Goal: Task Accomplishment & Management: Use online tool/utility

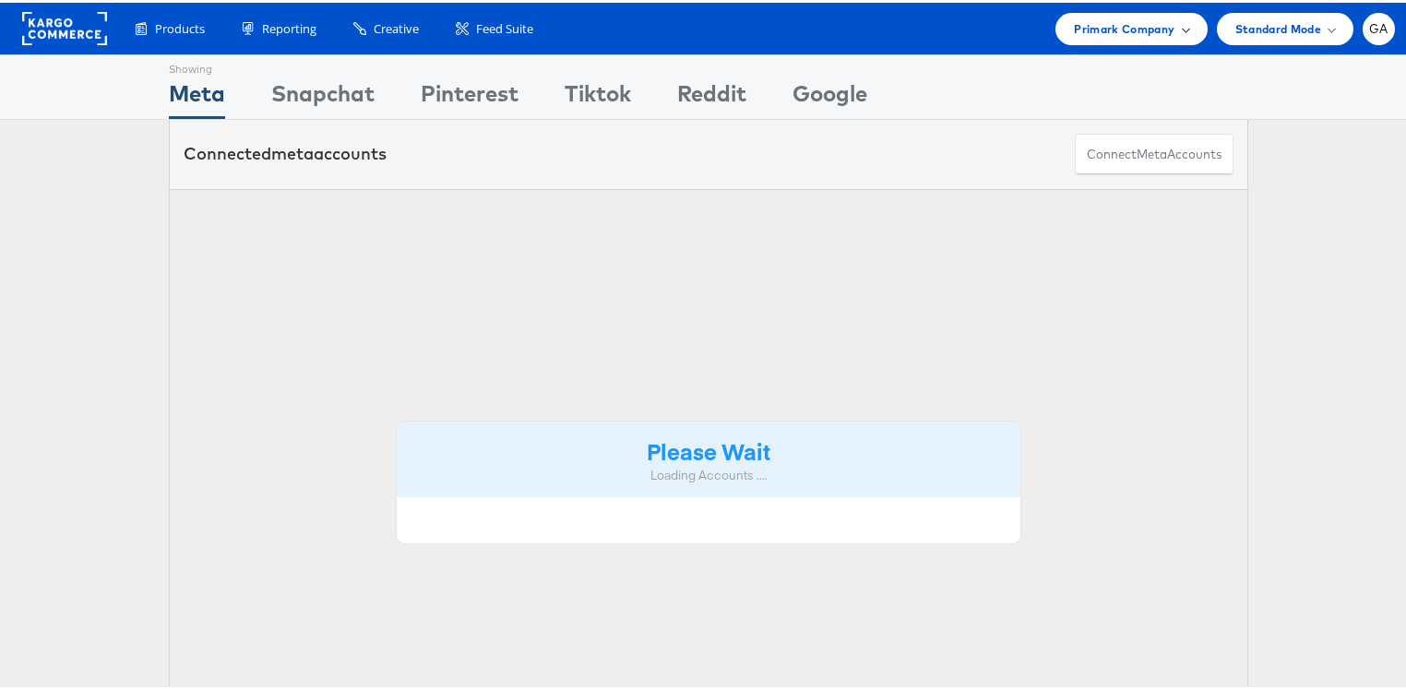
click at [1105, 24] on span "Primark Company" at bounding box center [1124, 26] width 101 height 19
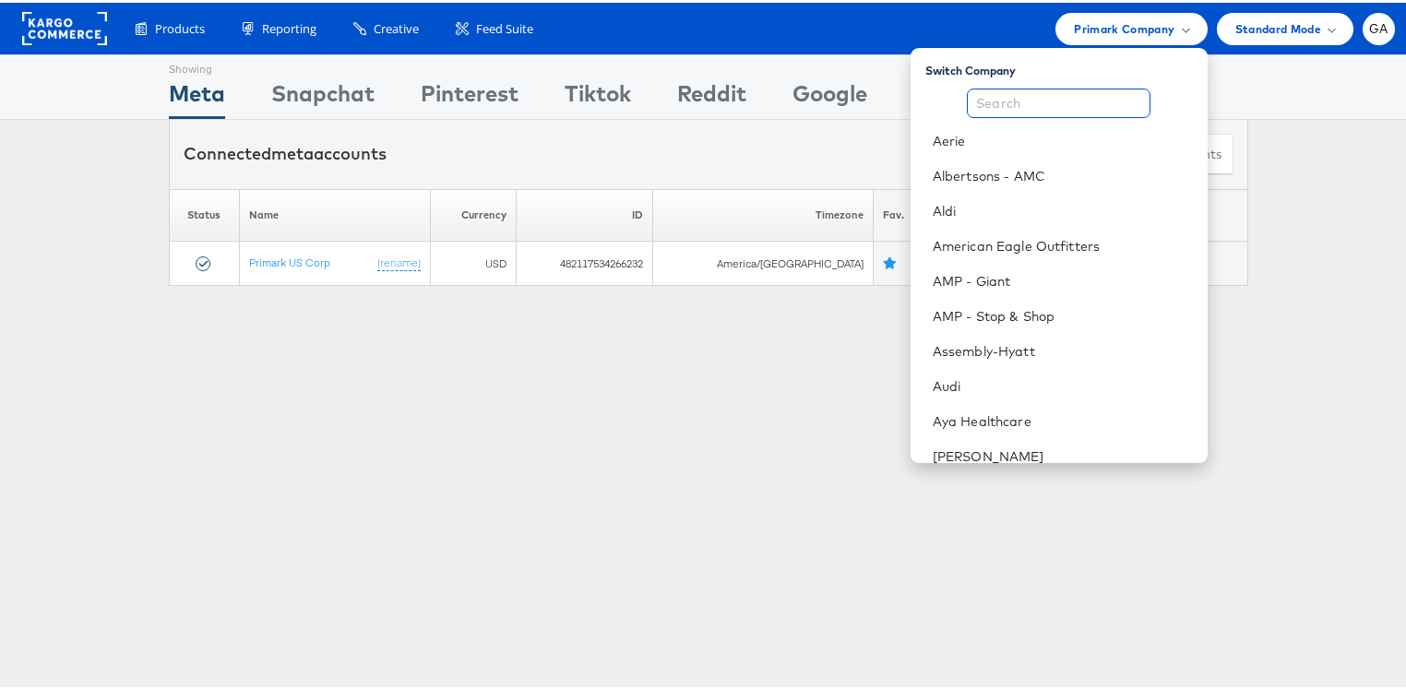
click at [1036, 96] on input "text" at bounding box center [1059, 101] width 184 height 30
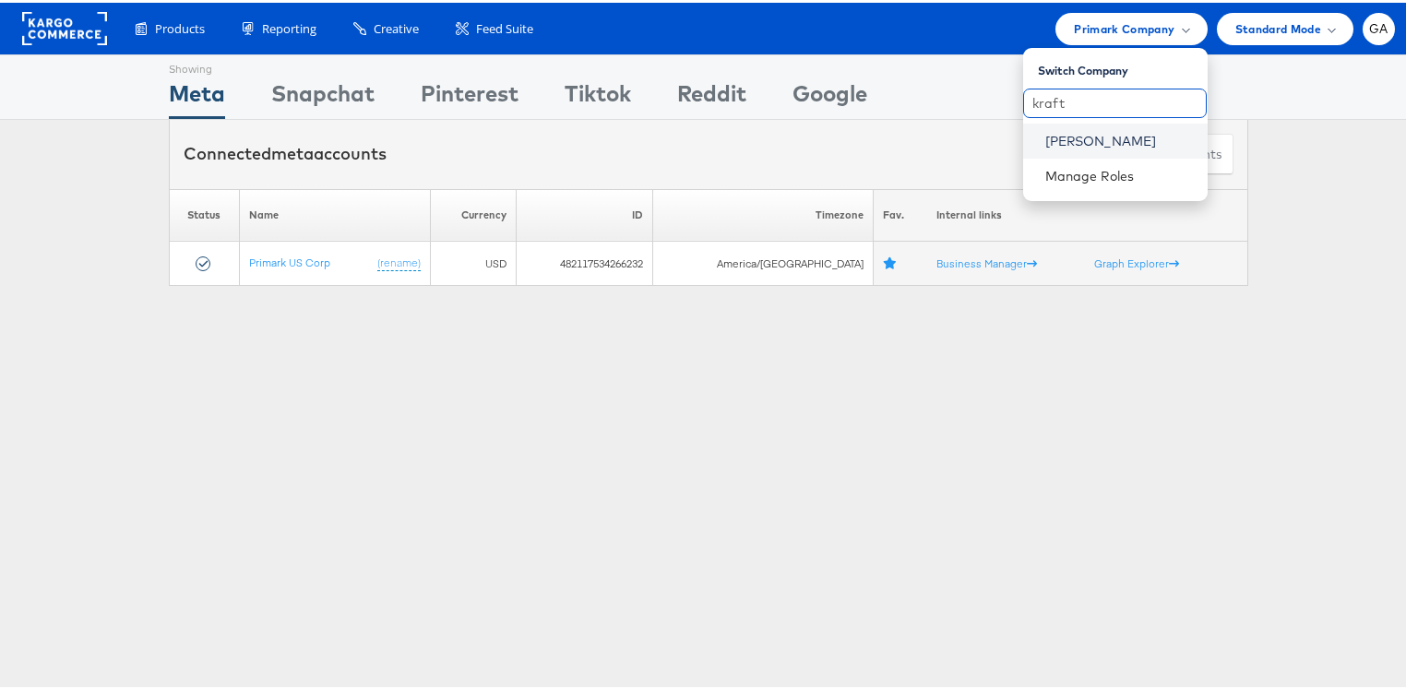
type input "kraft"
click at [1072, 140] on link "[PERSON_NAME]" at bounding box center [1119, 138] width 148 height 18
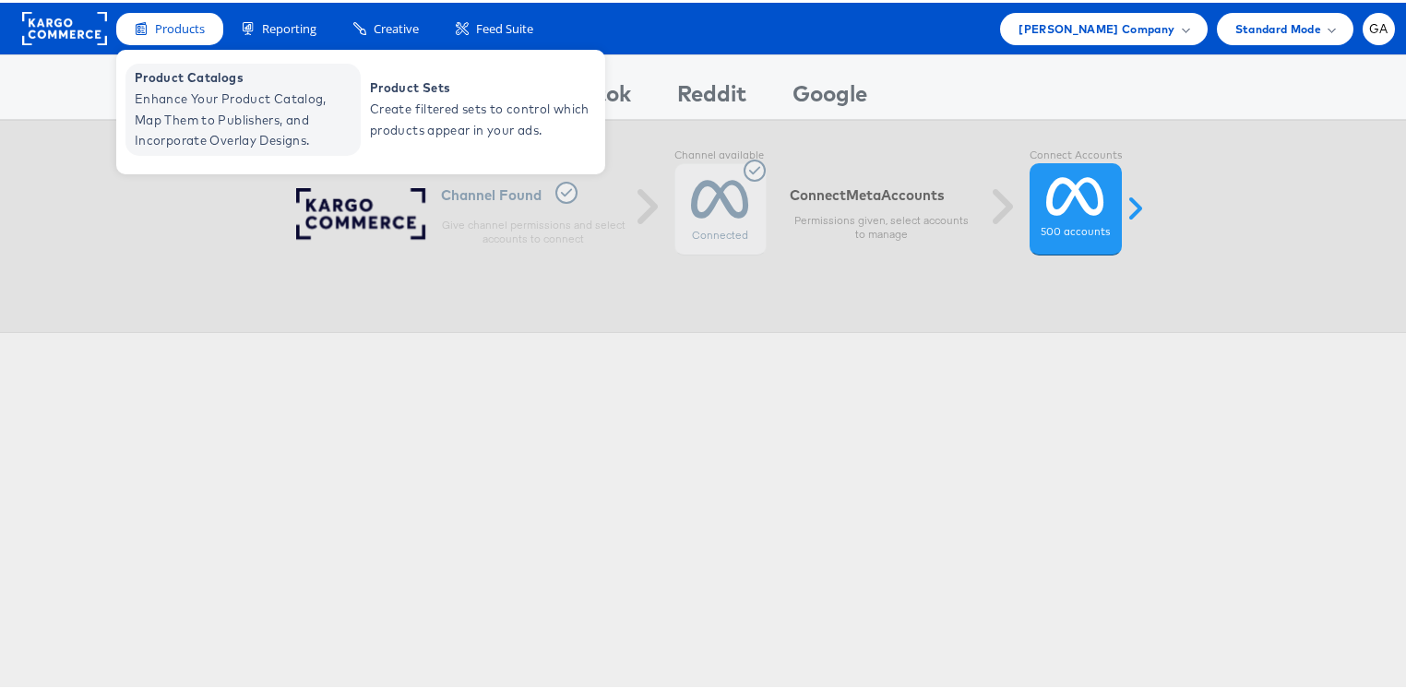
click at [170, 83] on span "Product Catalogs" at bounding box center [245, 75] width 221 height 21
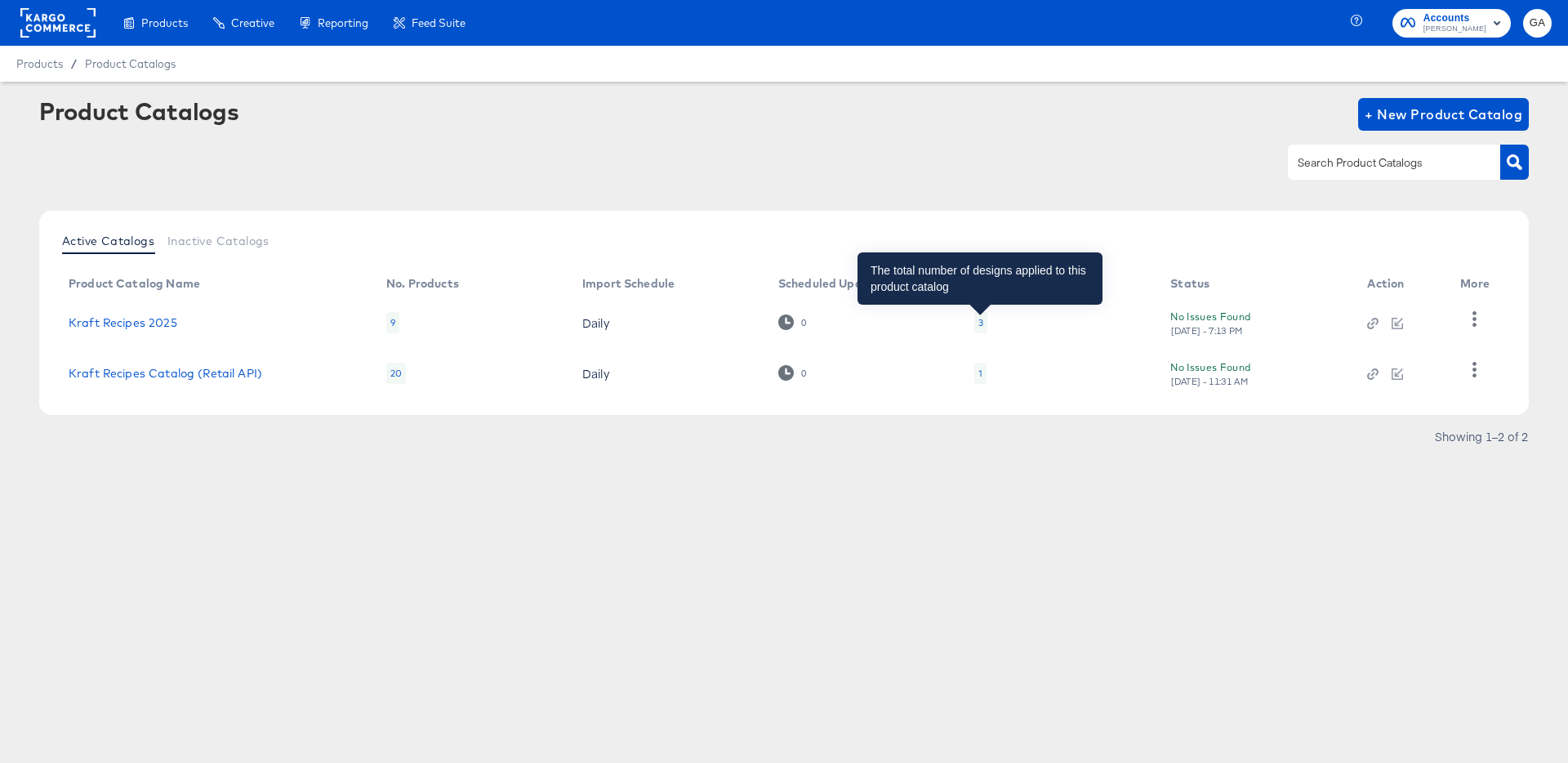
click at [978, 323] on div "3" at bounding box center [980, 322] width 5 height 13
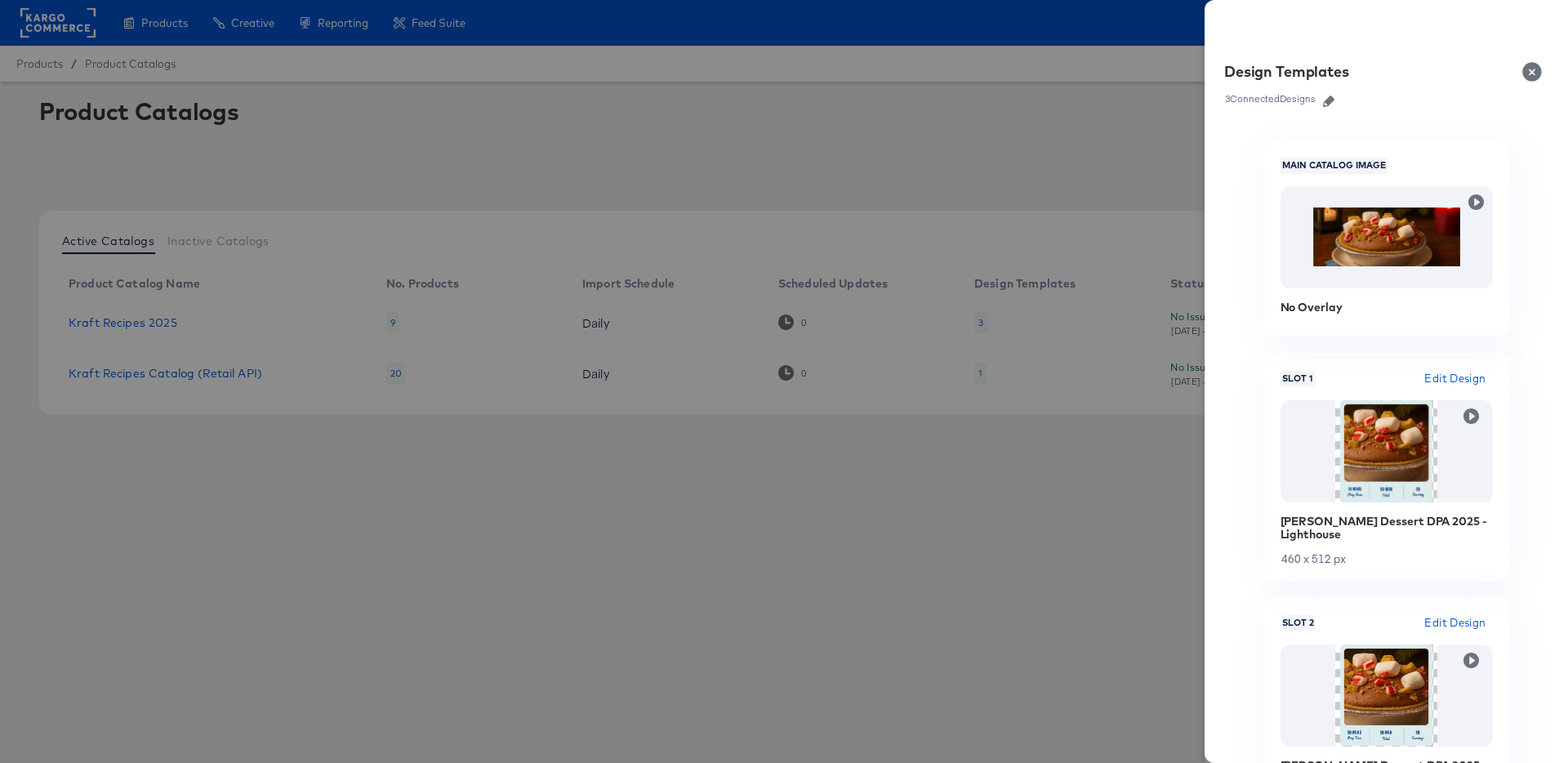
click at [1336, 98] on button "button" at bounding box center [1328, 101] width 25 height 12
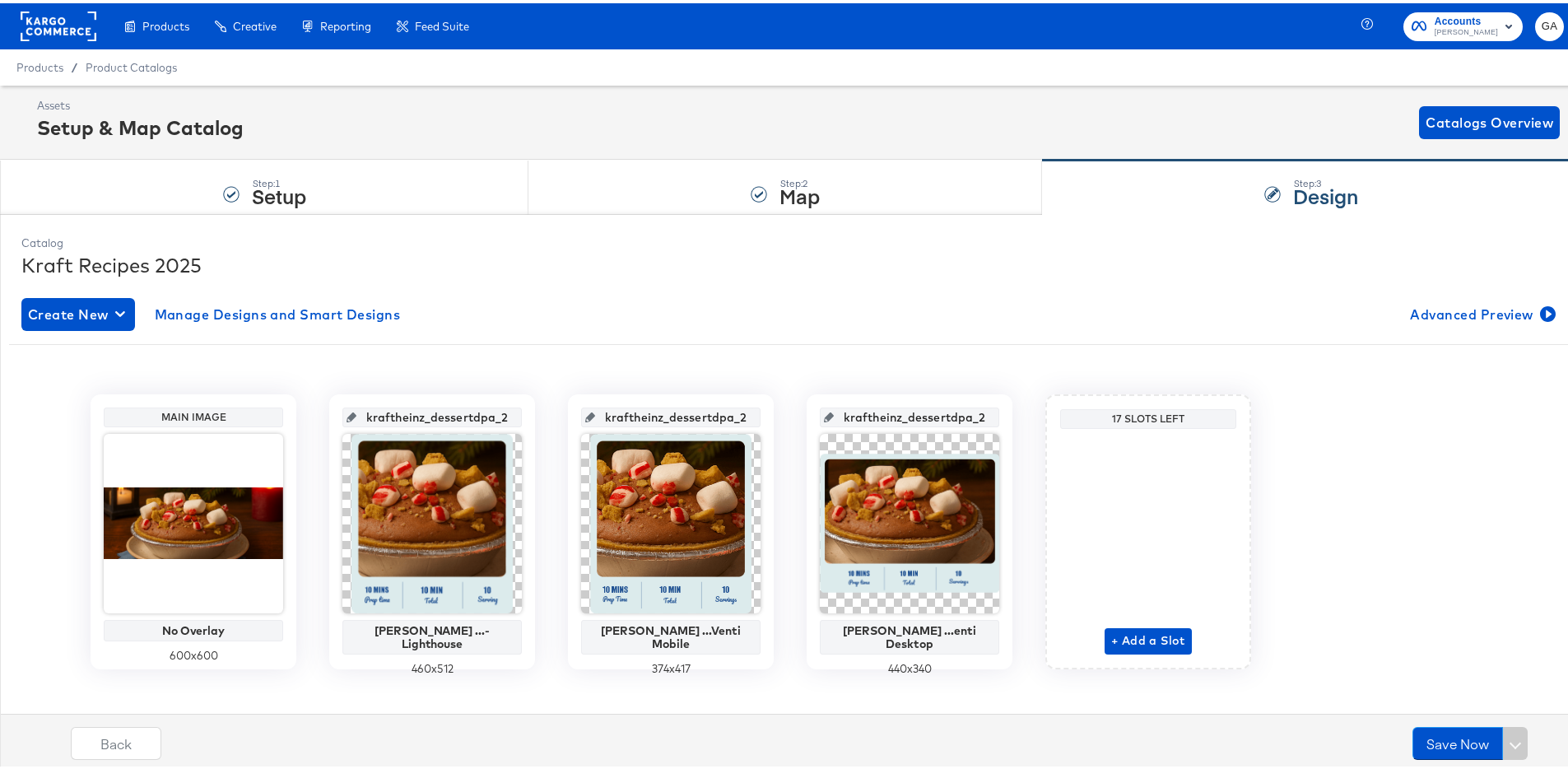
click at [446, 410] on input "kraftheinz_dessertdpa_2025_lighthouse" at bounding box center [437, 408] width 161 height 45
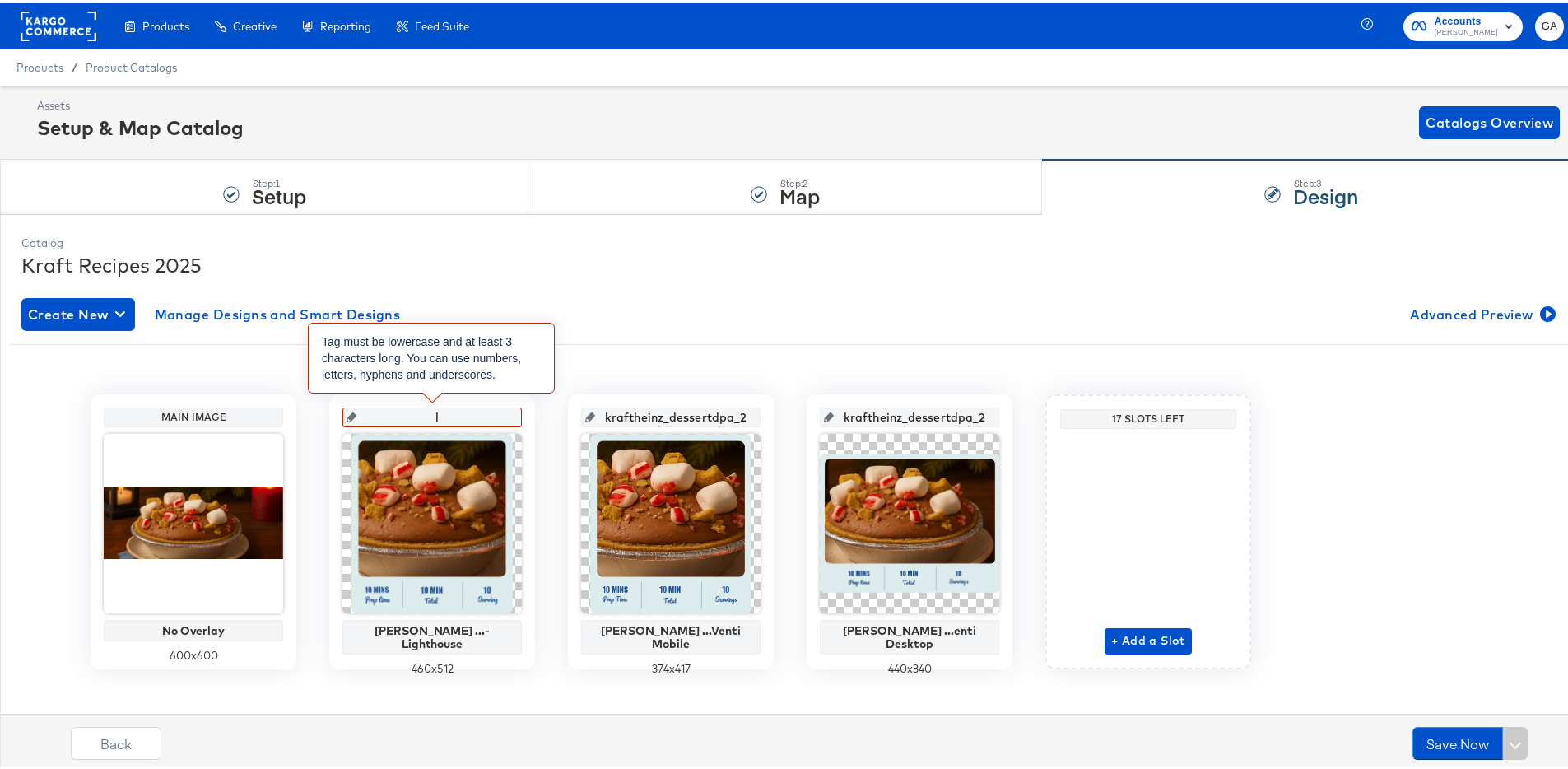
type input "li"
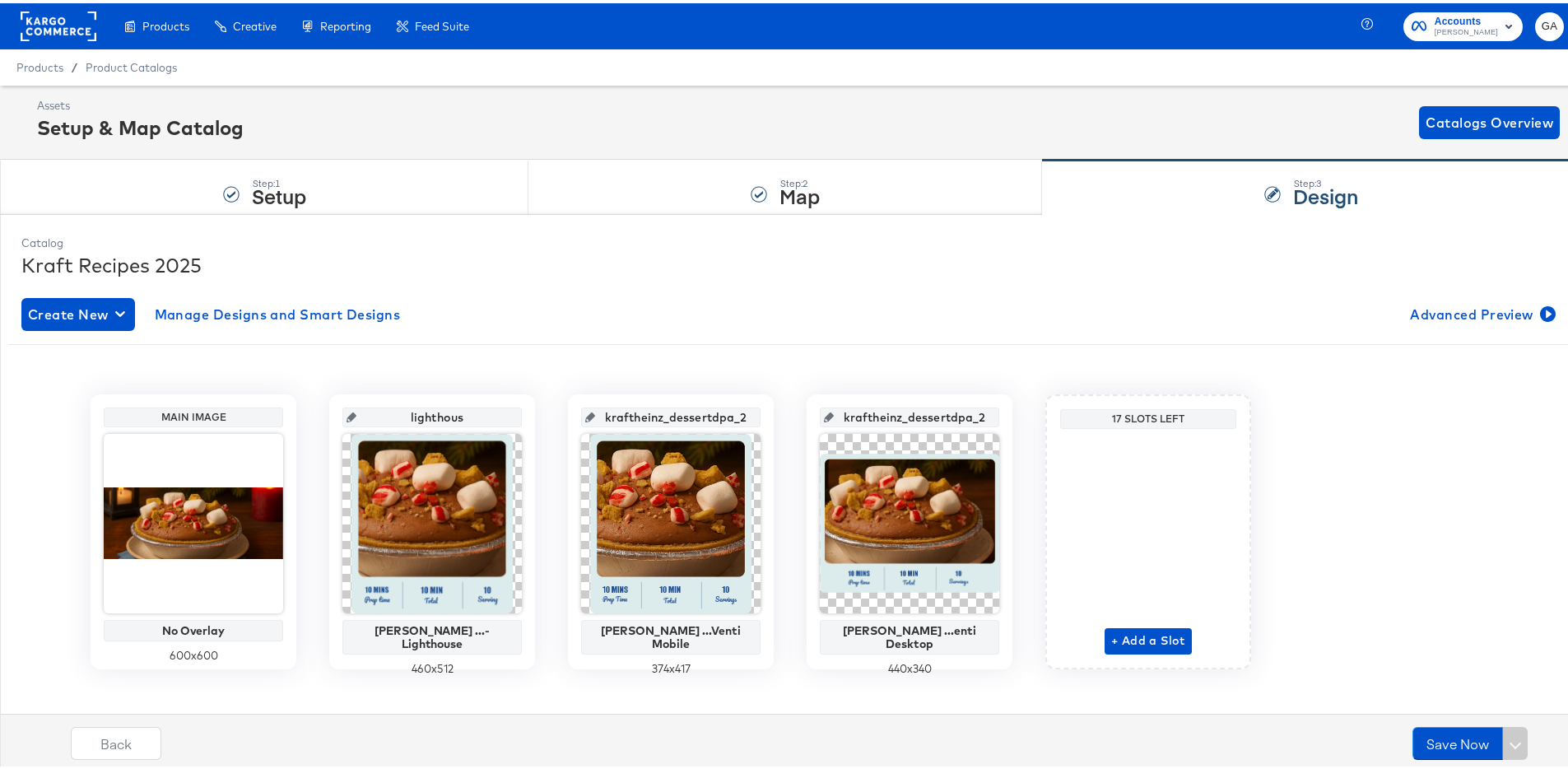
type input "lighthouse"
click at [640, 416] on input "kraftheinz_dessertdpa_2025_coreventi_mobile" at bounding box center [675, 408] width 161 height 45
click at [693, 416] on input "kraftheinz_dessertdpa_2025_coreventi_mobile" at bounding box center [675, 408] width 161 height 45
click at [675, 413] on input "kraftheinz_dessertdpa_2025_coreventi_mobile" at bounding box center [675, 408] width 161 height 45
click at [899, 414] on input "kraftheinz_dessertdpa_2025_coreventi_desktop" at bounding box center [914, 408] width 161 height 45
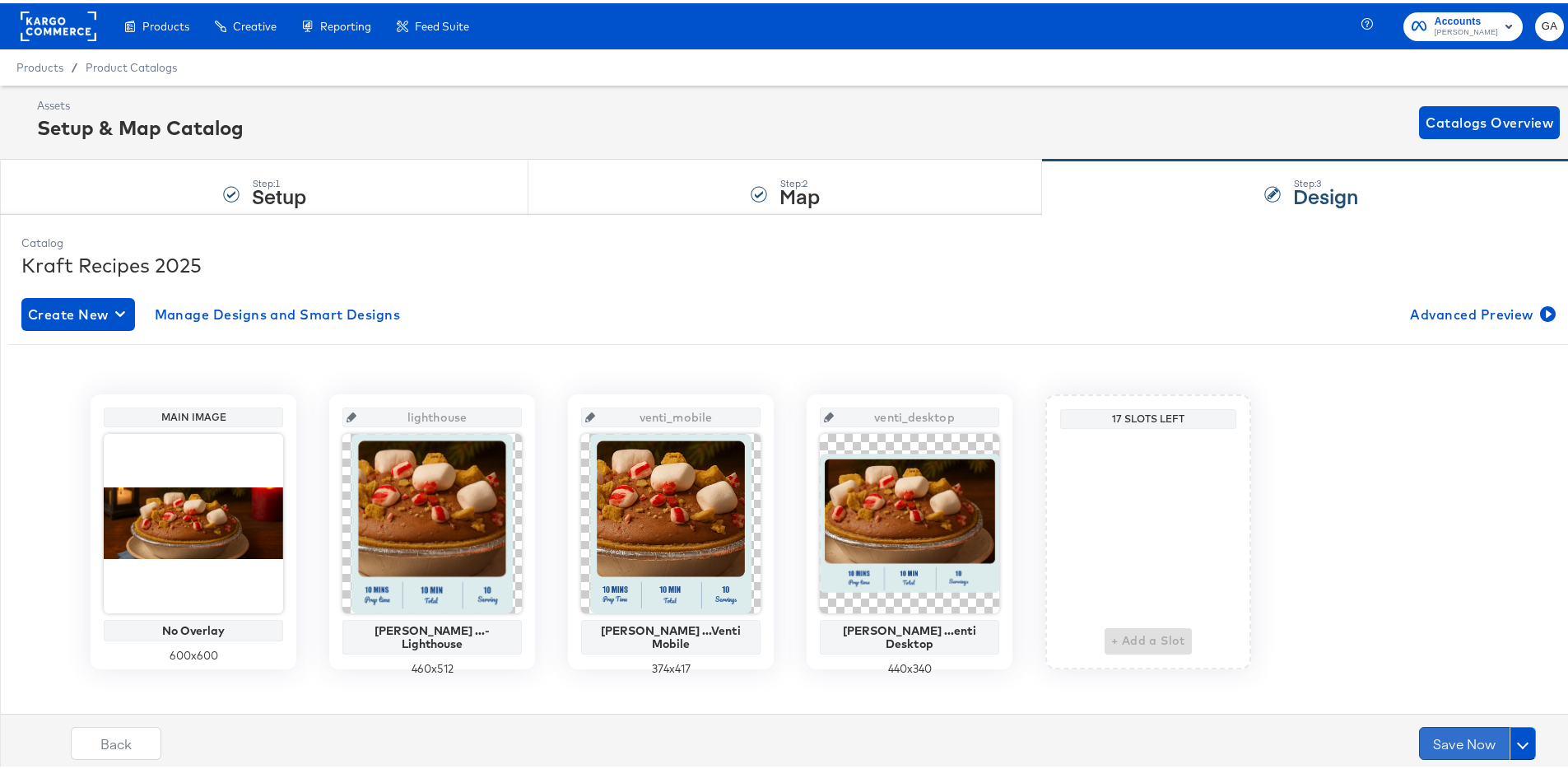
click at [1430, 732] on button "Save Now" at bounding box center [1464, 740] width 90 height 33
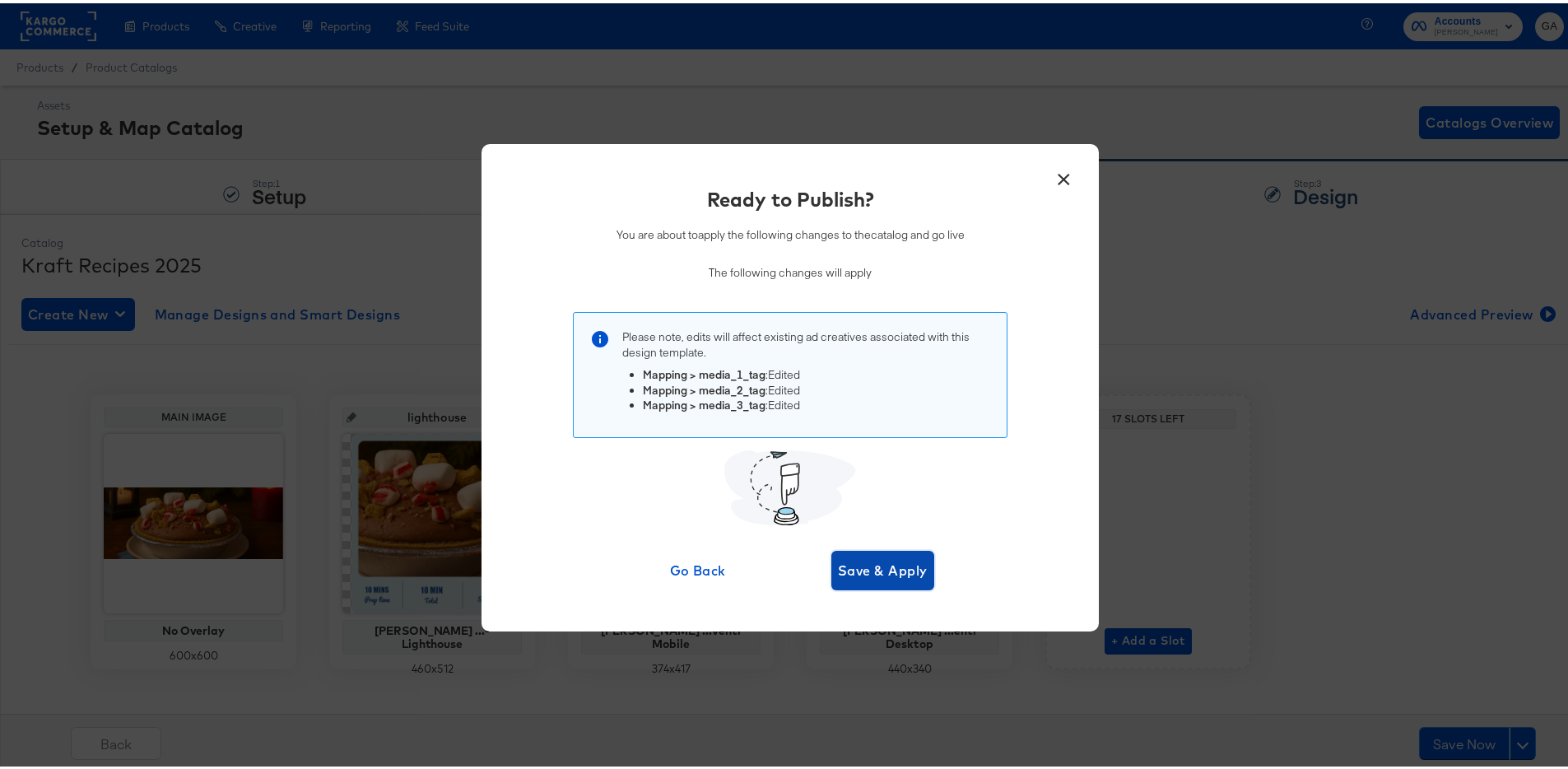
click at [891, 566] on span "Save & Apply" at bounding box center [882, 567] width 90 height 23
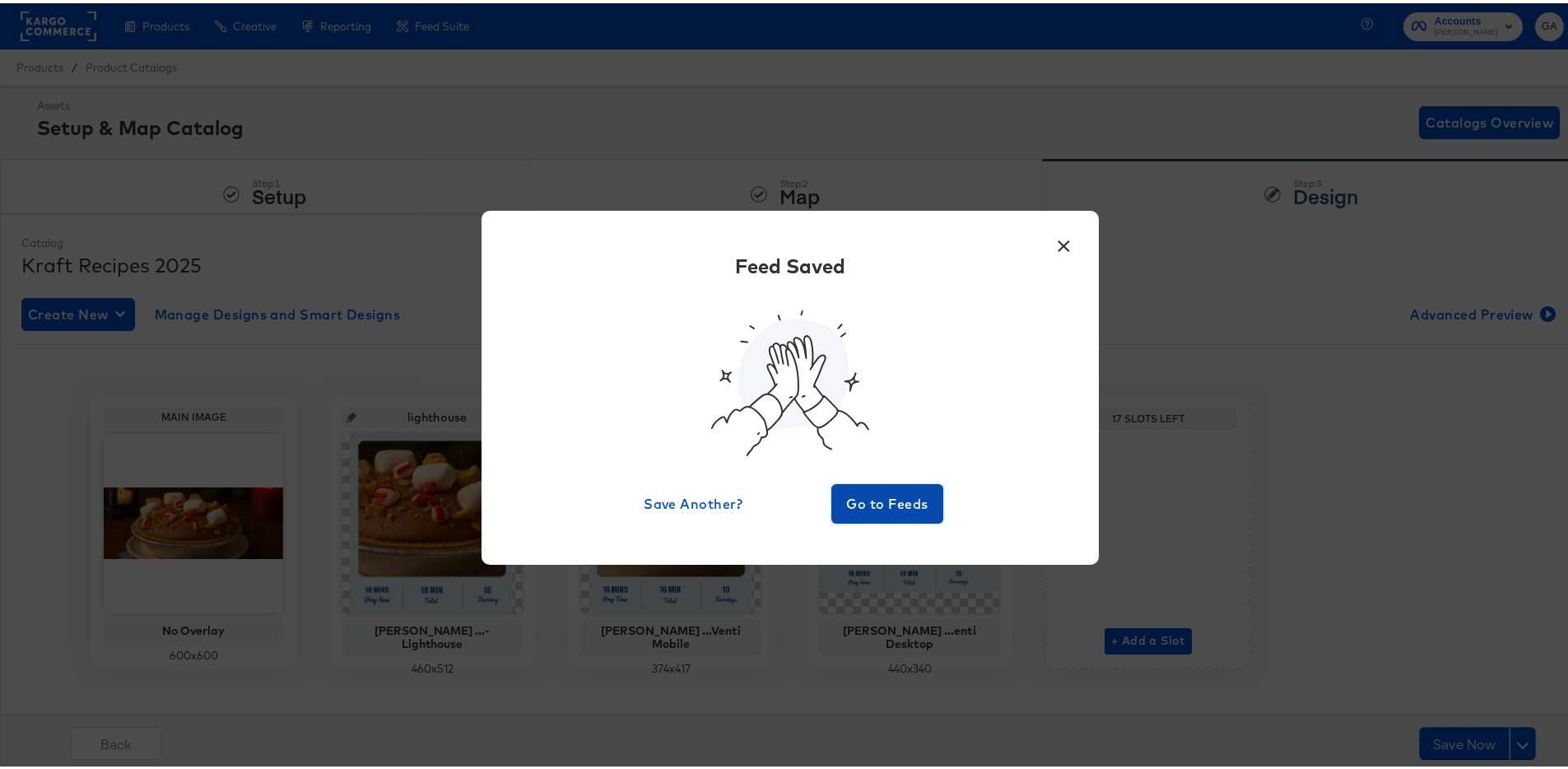
click at [854, 500] on span "Go to Feeds" at bounding box center [887, 500] width 99 height 23
